Goal: Task Accomplishment & Management: Manage account settings

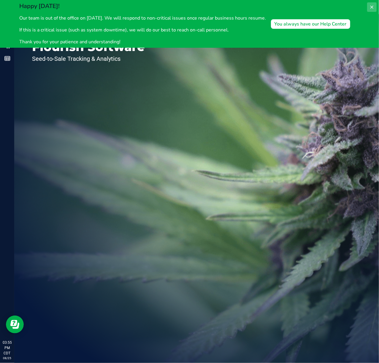
click at [373, 9] on icon at bounding box center [372, 7] width 5 height 5
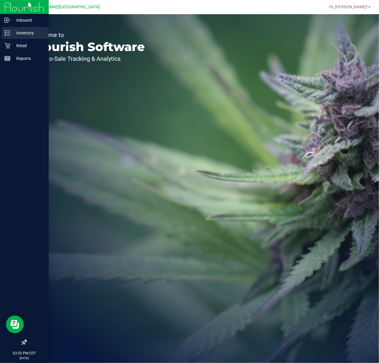
click at [7, 29] on div "Inventory" at bounding box center [25, 33] width 47 height 12
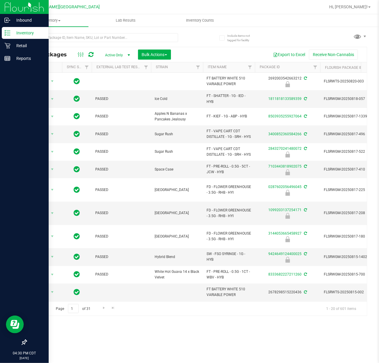
click at [12, 37] on div "Inventory" at bounding box center [25, 33] width 47 height 12
click at [6, 44] on icon at bounding box center [7, 46] width 6 height 6
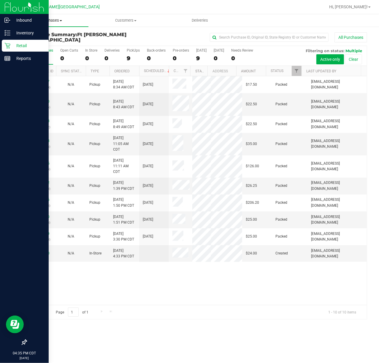
click at [56, 20] on span "Purchases" at bounding box center [51, 20] width 74 height 5
click at [49, 34] on span "Summary of purchases" at bounding box center [44, 35] width 61 height 5
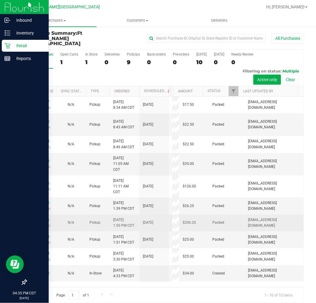
scroll to position [2, 0]
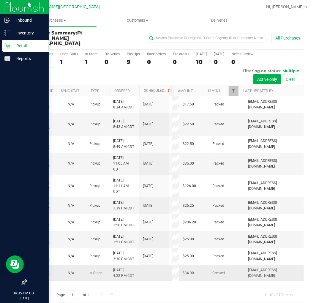
click at [42, 271] on link "11846190" at bounding box center [41, 273] width 17 height 4
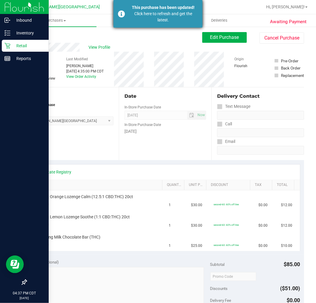
click at [140, 13] on div "Click here to refresh and get the latest." at bounding box center [163, 17] width 70 height 12
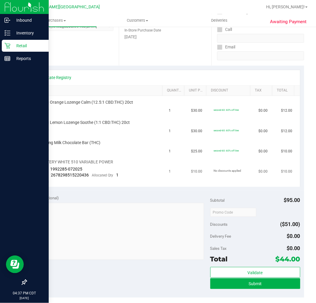
scroll to position [132, 0]
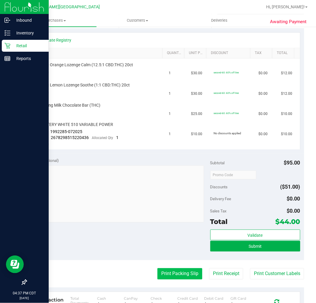
click at [167, 273] on button "Print Packing Slip" at bounding box center [179, 273] width 45 height 11
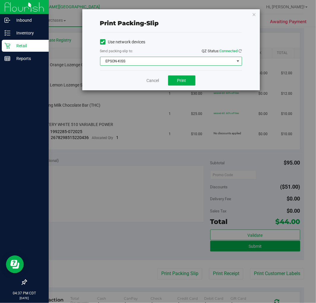
click at [164, 61] on span "EPSON-KISS" at bounding box center [167, 61] width 134 height 8
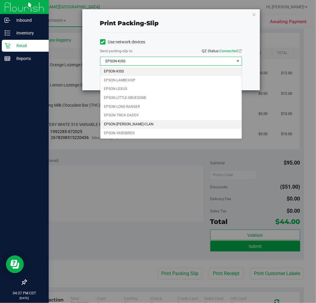
click at [137, 126] on li "EPSON-WU-TANG-CLAN" at bounding box center [170, 124] width 141 height 9
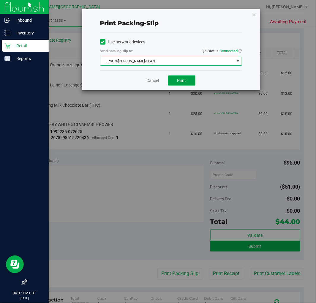
click at [172, 79] on button "Print" at bounding box center [181, 80] width 27 height 10
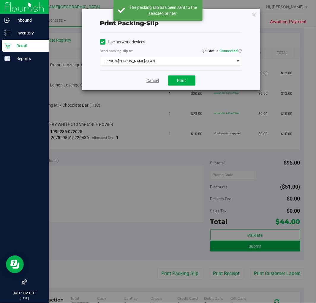
click at [149, 80] on link "Cancel" at bounding box center [153, 80] width 12 height 6
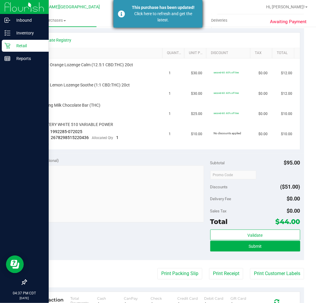
click at [139, 16] on div "Click here to refresh and get the latest." at bounding box center [163, 17] width 70 height 12
click at [137, 10] on div "This purchase has been updated!" at bounding box center [163, 7] width 70 height 6
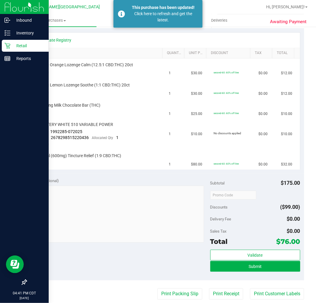
click at [11, 46] on p "Retail" at bounding box center [28, 45] width 36 height 7
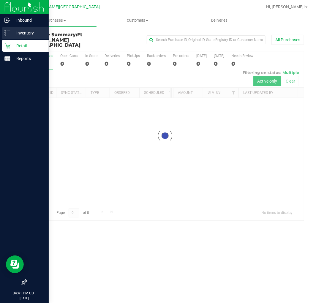
click at [14, 32] on p "Inventory" at bounding box center [28, 32] width 36 height 7
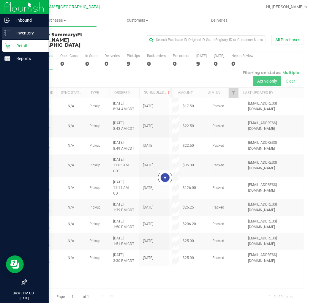
click at [8, 34] on icon at bounding box center [7, 33] width 6 height 6
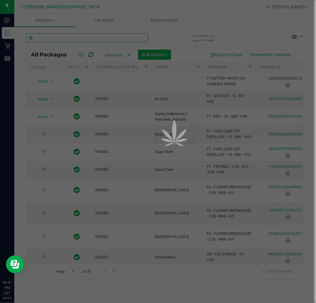
click at [68, 37] on input "text" at bounding box center [87, 37] width 122 height 9
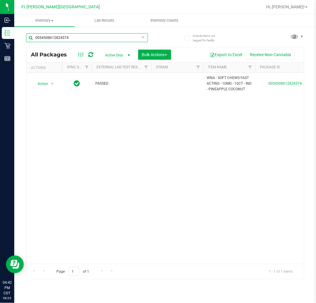
type input "0054508612824574"
click at [143, 37] on icon at bounding box center [143, 36] width 4 height 7
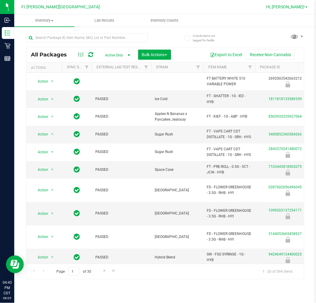
click at [300, 5] on span "Hi, [PERSON_NAME]!" at bounding box center [285, 6] width 39 height 5
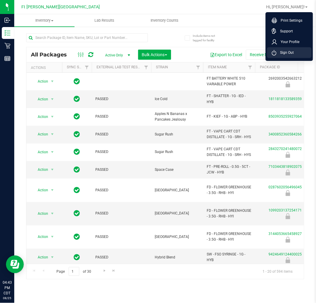
click at [292, 51] on span "Sign Out" at bounding box center [284, 53] width 17 height 6
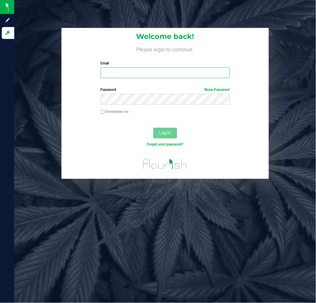
click at [145, 73] on input "Email" at bounding box center [165, 72] width 129 height 11
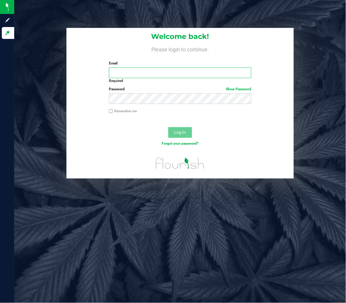
click at [159, 69] on input "Email" at bounding box center [180, 72] width 143 height 11
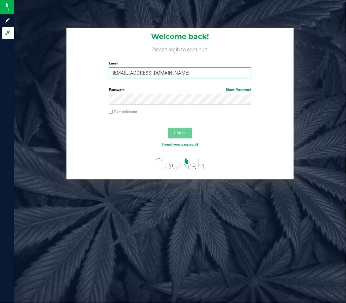
type input "jdodd@liveparallel.com"
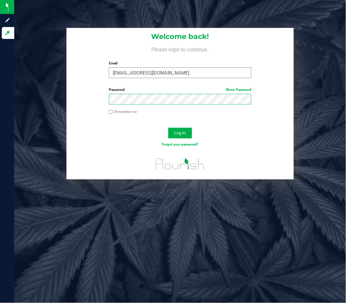
click at [168, 128] on button "Log In" at bounding box center [180, 133] width 24 height 11
